Goal: Task Accomplishment & Management: Manage account settings

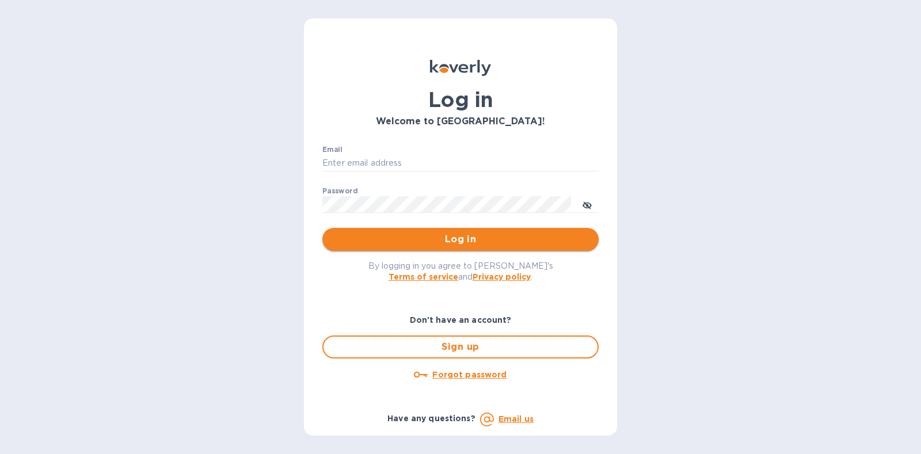
type input "steve@islidesua.com"
click at [469, 242] on span "Log in" at bounding box center [461, 240] width 258 height 14
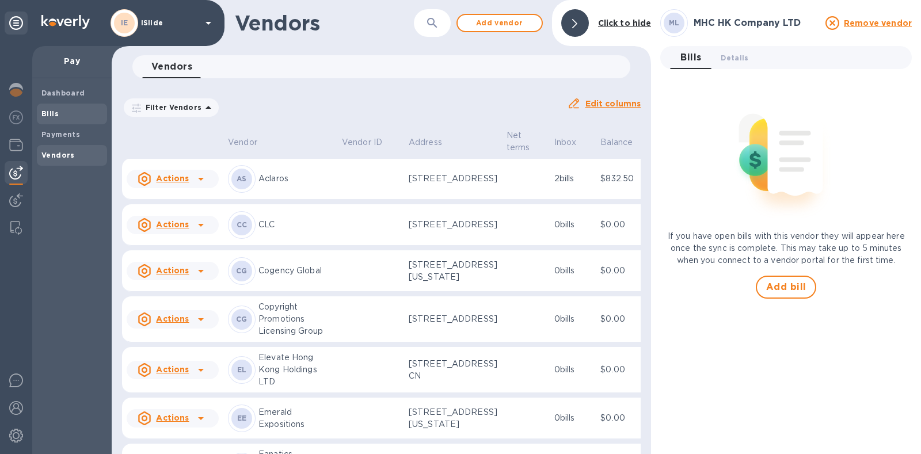
click at [54, 115] on b "Bills" at bounding box center [49, 113] width 17 height 9
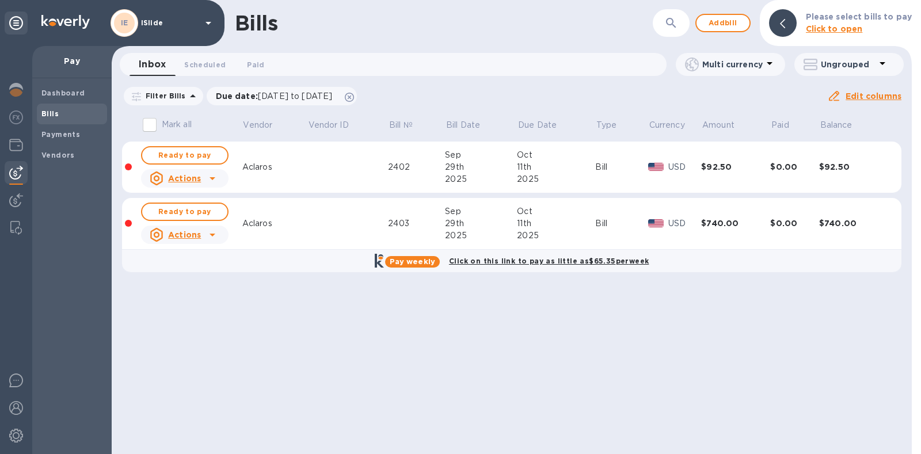
click at [509, 318] on div "Bills ​ Add bill Please select bills to pay Click to open Inbox 0 Scheduled 0 P…" at bounding box center [512, 227] width 801 height 454
click at [158, 154] on span "Ready to pay" at bounding box center [184, 156] width 67 height 14
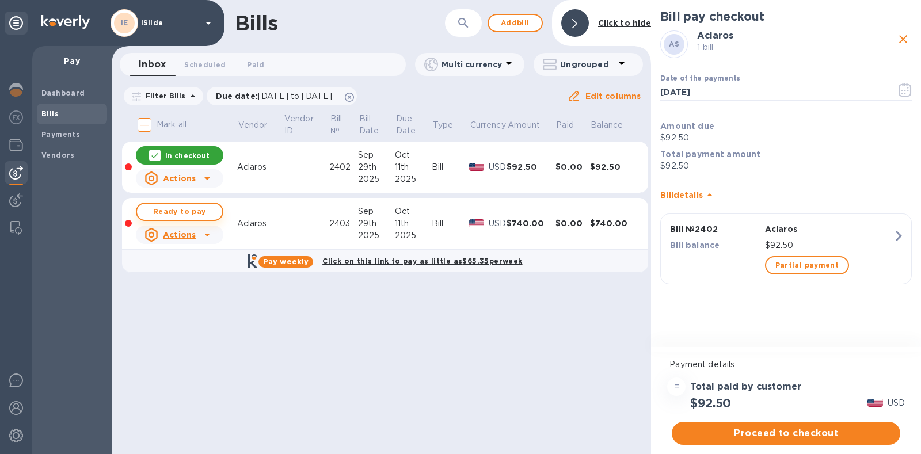
click at [201, 206] on span "Ready to pay" at bounding box center [179, 212] width 67 height 14
checkbox input "true"
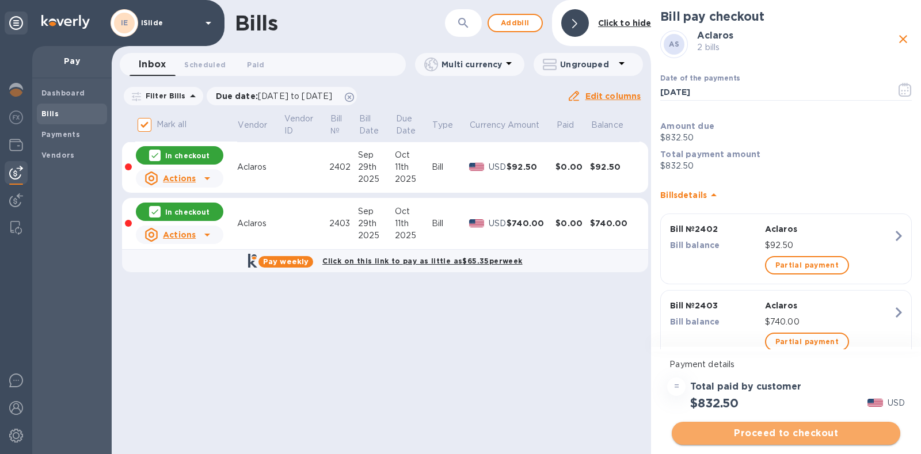
click at [769, 433] on span "Proceed to checkout" at bounding box center [786, 434] width 210 height 14
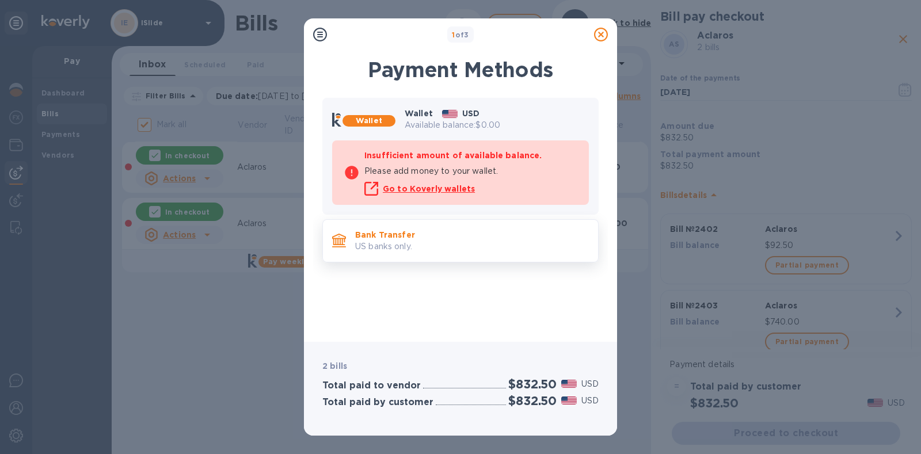
click at [420, 244] on p "US banks only." at bounding box center [472, 247] width 234 height 12
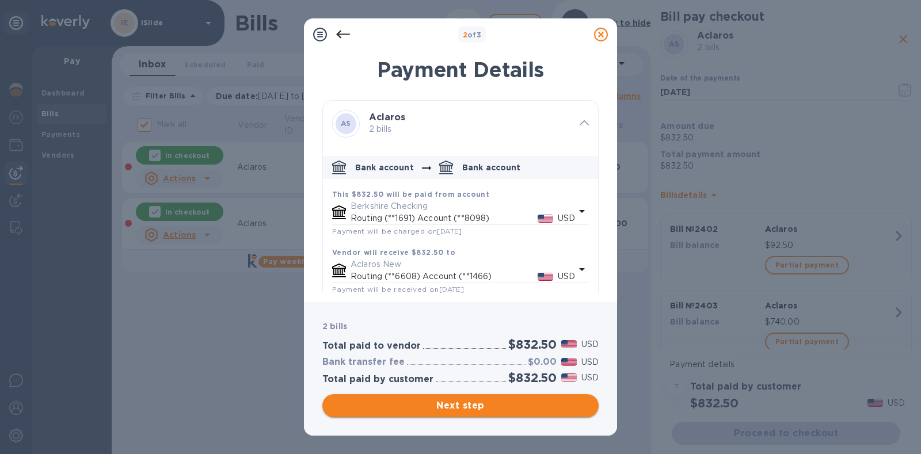
click at [480, 405] on span "Next step" at bounding box center [461, 406] width 258 height 14
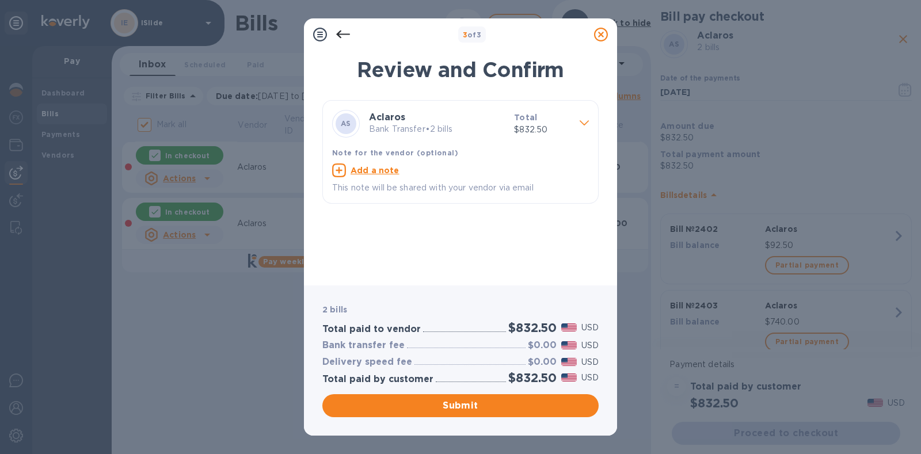
click at [386, 173] on u "Add a note" at bounding box center [375, 170] width 49 height 9
click at [380, 178] on div "x" at bounding box center [451, 172] width 238 height 17
type textarea "Invoices 2402 and 2403"
click at [464, 405] on span "Submit" at bounding box center [461, 406] width 258 height 14
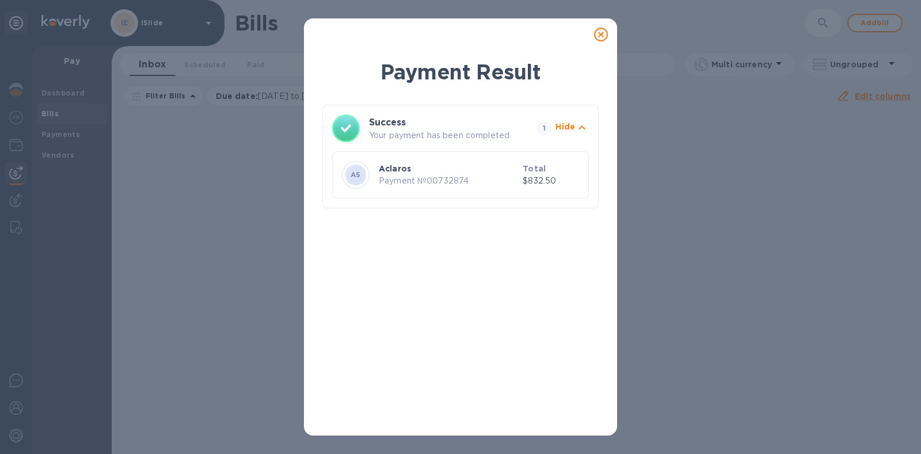
click at [602, 35] on icon at bounding box center [601, 35] width 14 height 14
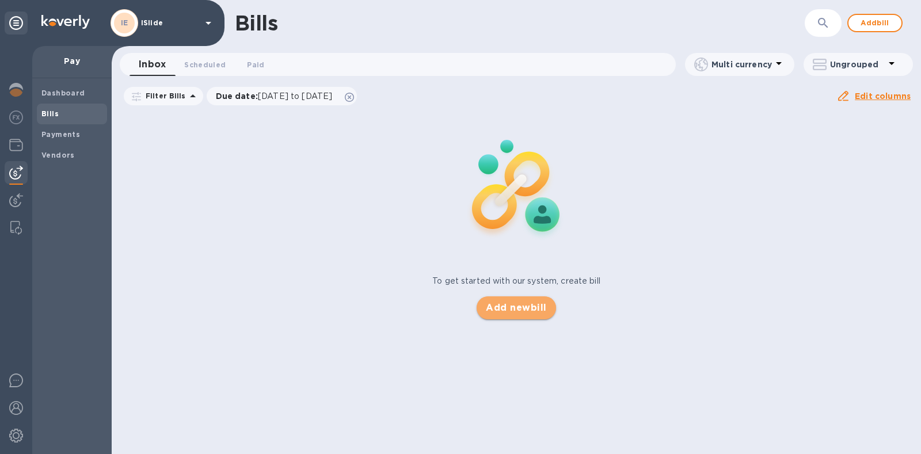
click at [504, 302] on span "Add new bill" at bounding box center [516, 308] width 60 height 14
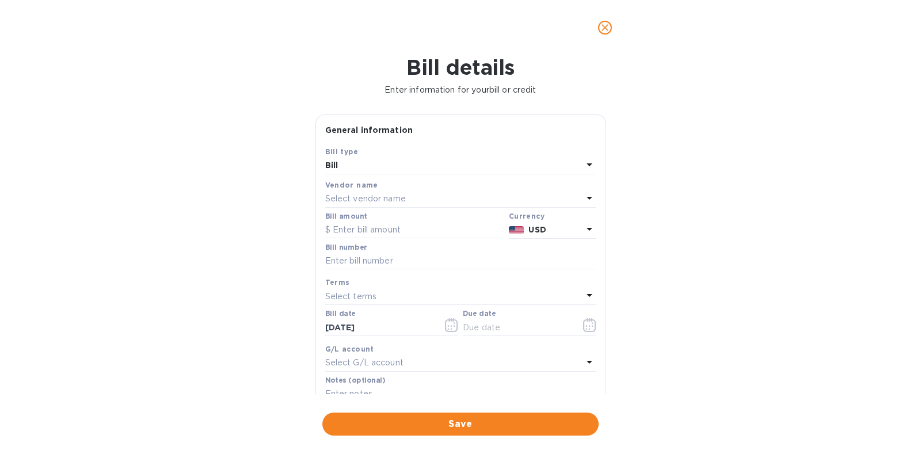
click at [384, 197] on p "Select vendor name" at bounding box center [365, 199] width 81 height 12
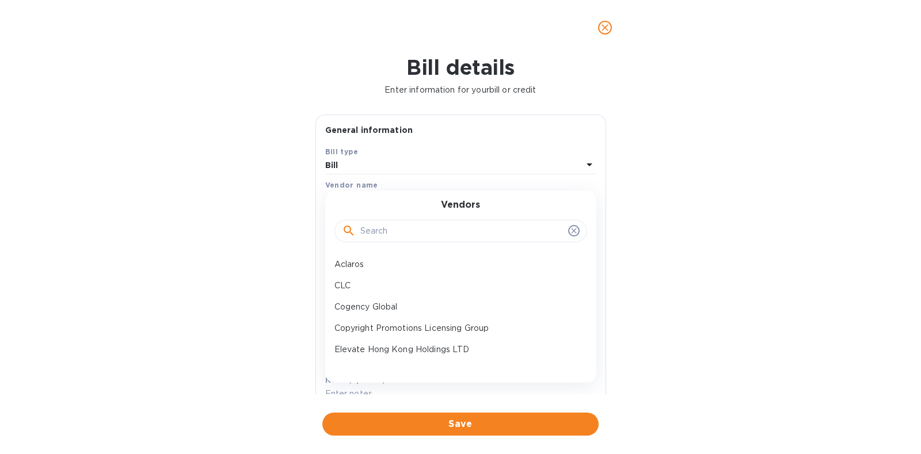
click at [395, 229] on input "text" at bounding box center [462, 231] width 203 height 17
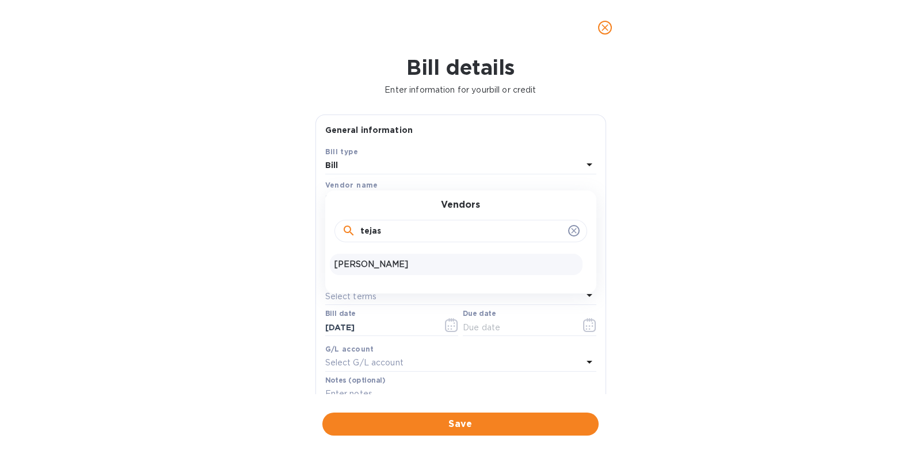
type input "tejas"
click at [390, 259] on p "[PERSON_NAME]" at bounding box center [457, 265] width 244 height 12
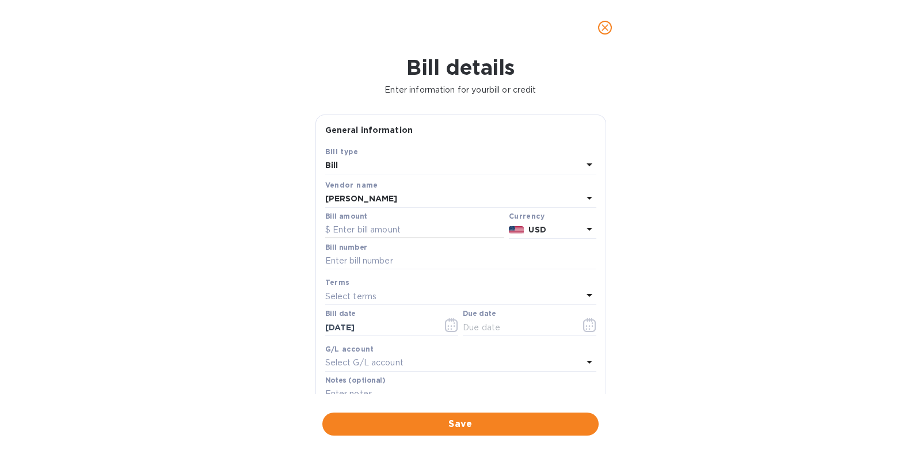
click at [386, 227] on input "text" at bounding box center [414, 230] width 179 height 17
type input "1,480"
click at [382, 264] on input "text" at bounding box center [460, 261] width 271 height 17
type input "Pay through 10-11"
click at [583, 324] on icon "button" at bounding box center [589, 325] width 13 height 14
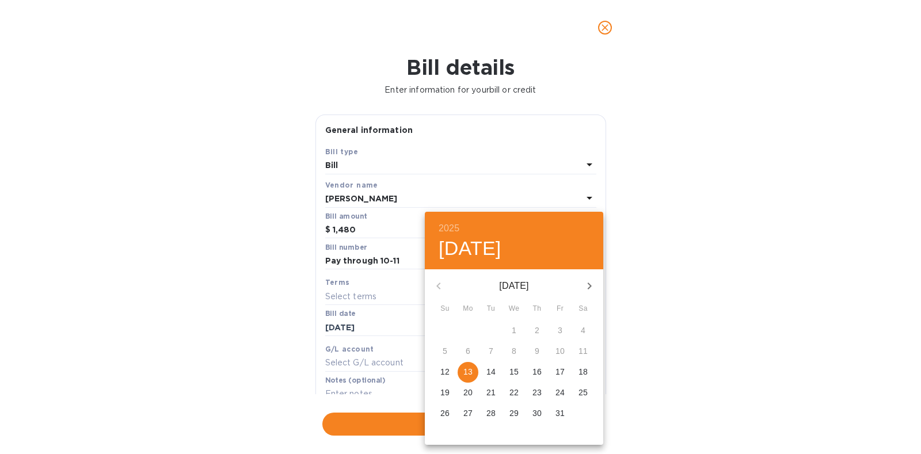
click at [541, 372] on p "16" at bounding box center [537, 372] width 9 height 12
type input "[DATE]"
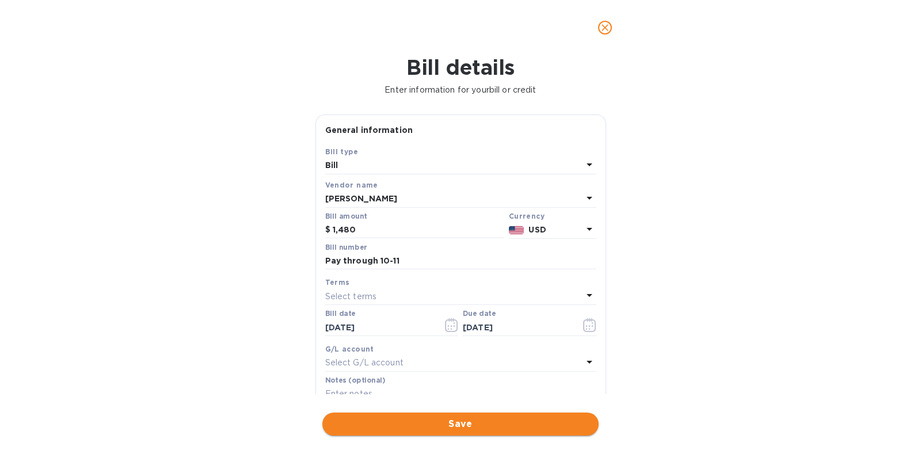
click at [466, 418] on span "Save" at bounding box center [461, 425] width 258 height 14
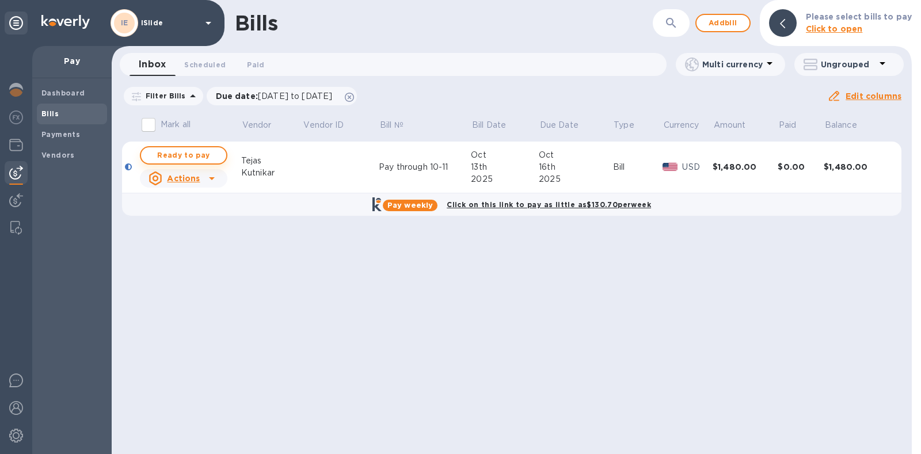
click at [206, 154] on span "Ready to pay" at bounding box center [183, 156] width 67 height 14
checkbox input "true"
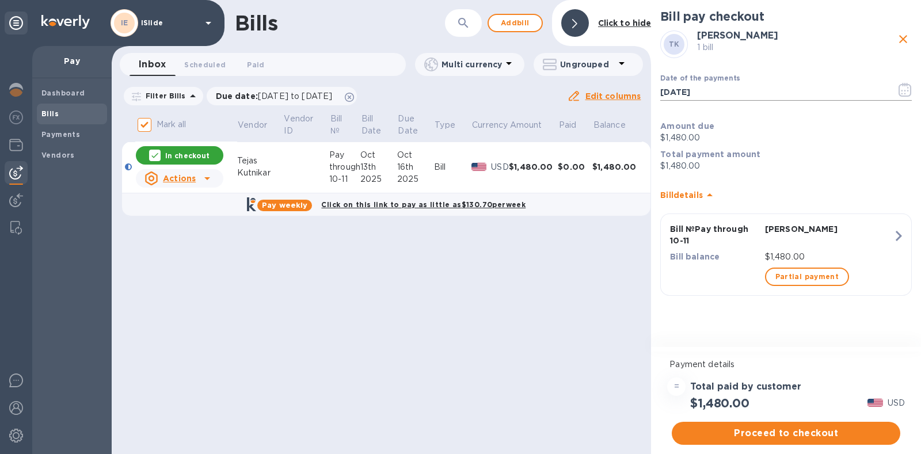
click at [907, 92] on icon "button" at bounding box center [905, 90] width 13 height 14
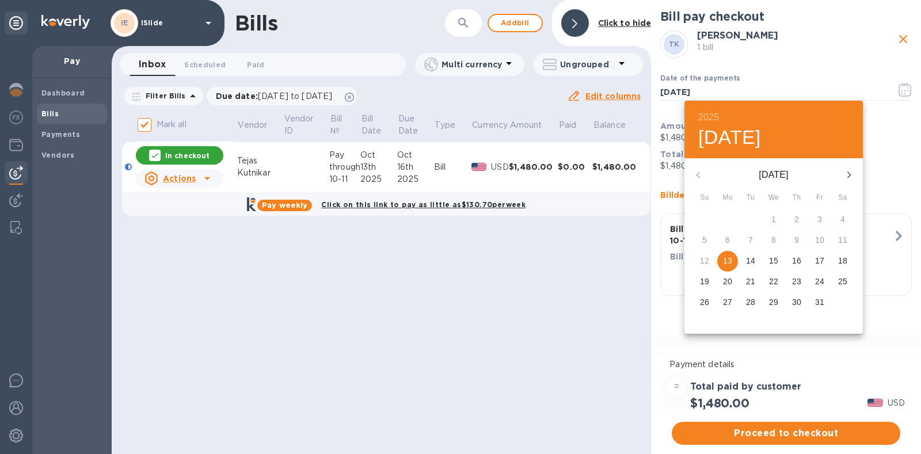
click at [773, 267] on button "15" at bounding box center [774, 261] width 21 height 21
type input "[DATE]"
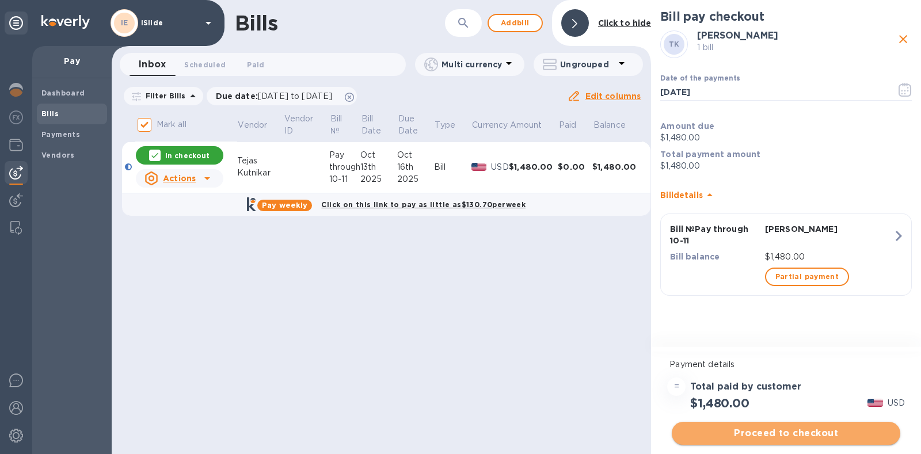
click at [798, 430] on span "Proceed to checkout" at bounding box center [786, 434] width 210 height 14
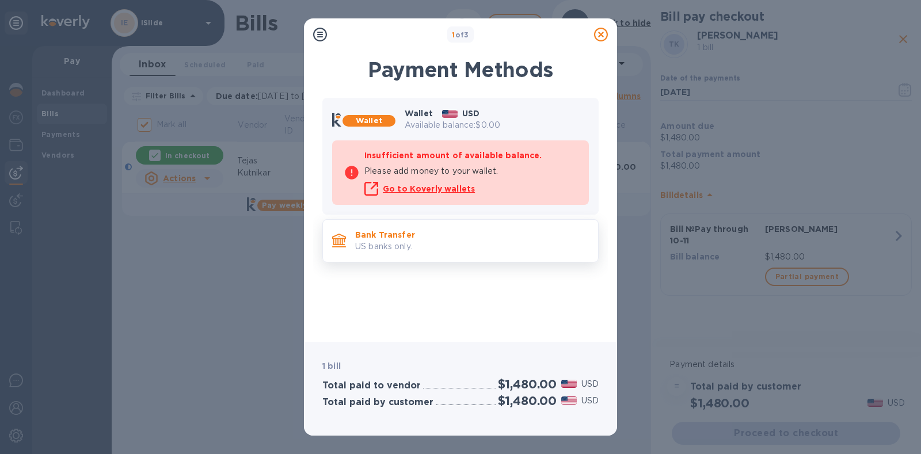
click at [493, 249] on p "US banks only." at bounding box center [472, 247] width 234 height 12
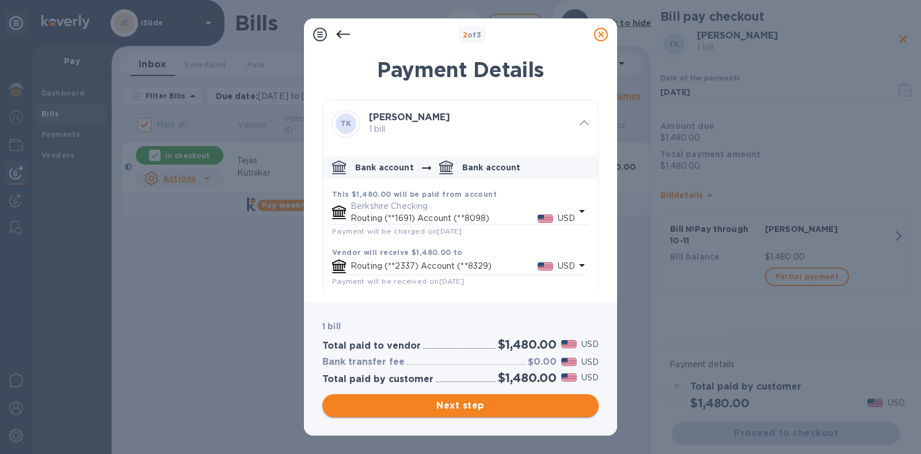
click at [464, 407] on span "Next step" at bounding box center [461, 406] width 258 height 14
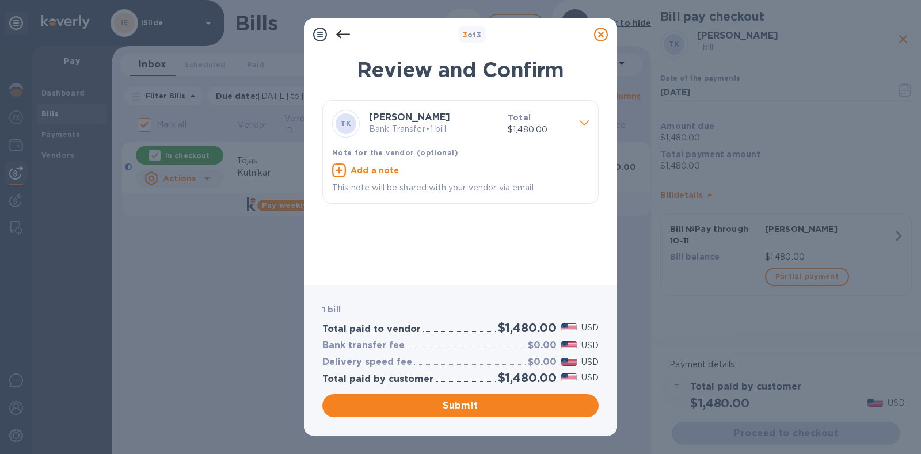
click at [377, 168] on u "Add a note" at bounding box center [375, 170] width 49 height 9
click at [377, 171] on textarea at bounding box center [451, 172] width 238 height 10
type textarea "Pay through [DATE]"
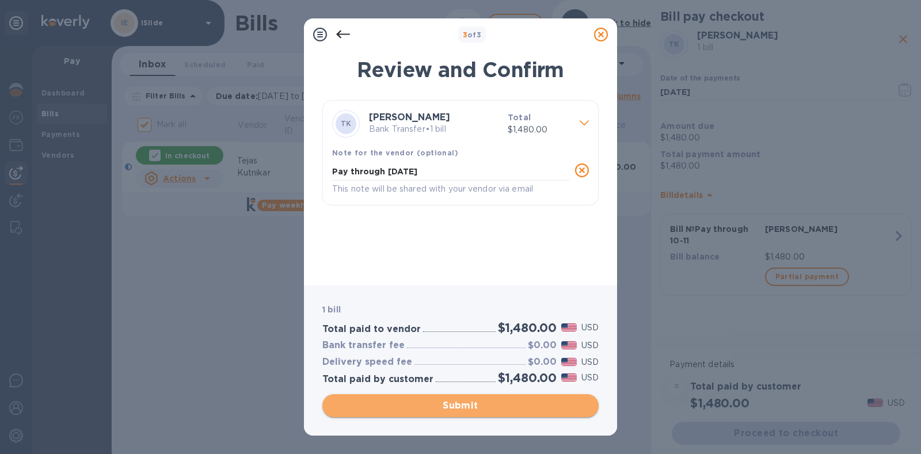
click at [475, 399] on span "Submit" at bounding box center [461, 406] width 258 height 14
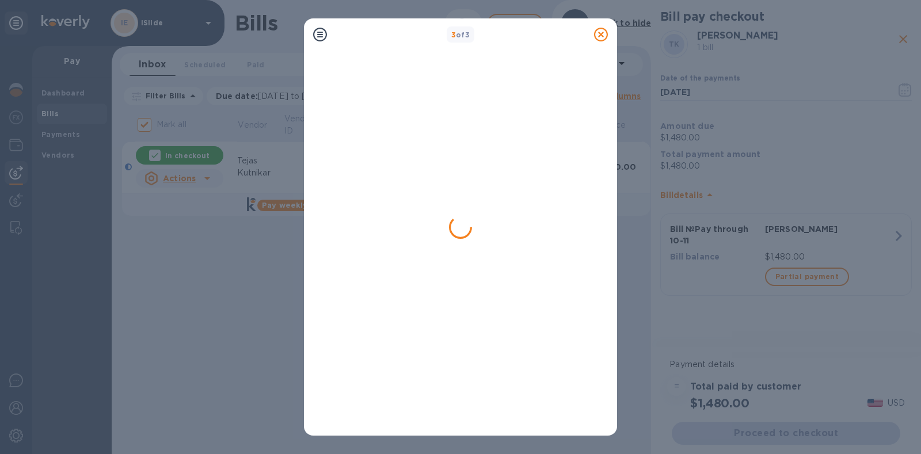
checkbox input "false"
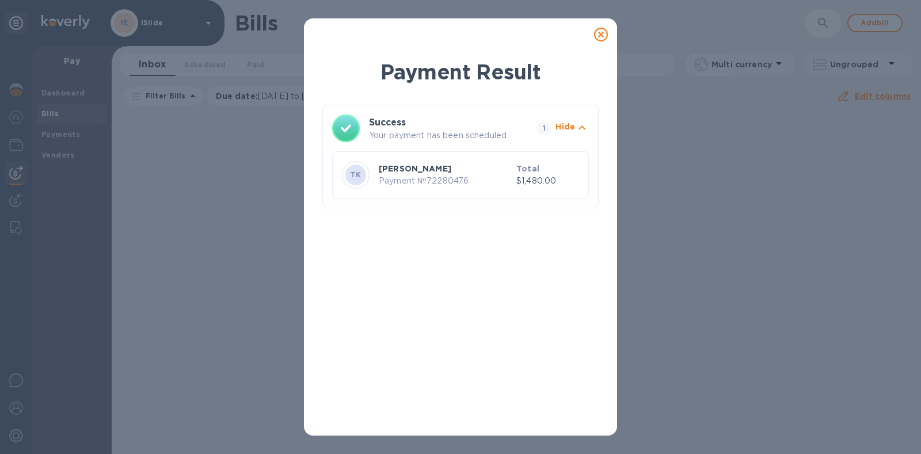
click at [602, 36] on icon at bounding box center [601, 35] width 14 height 14
